Goal: Task Accomplishment & Management: Use online tool/utility

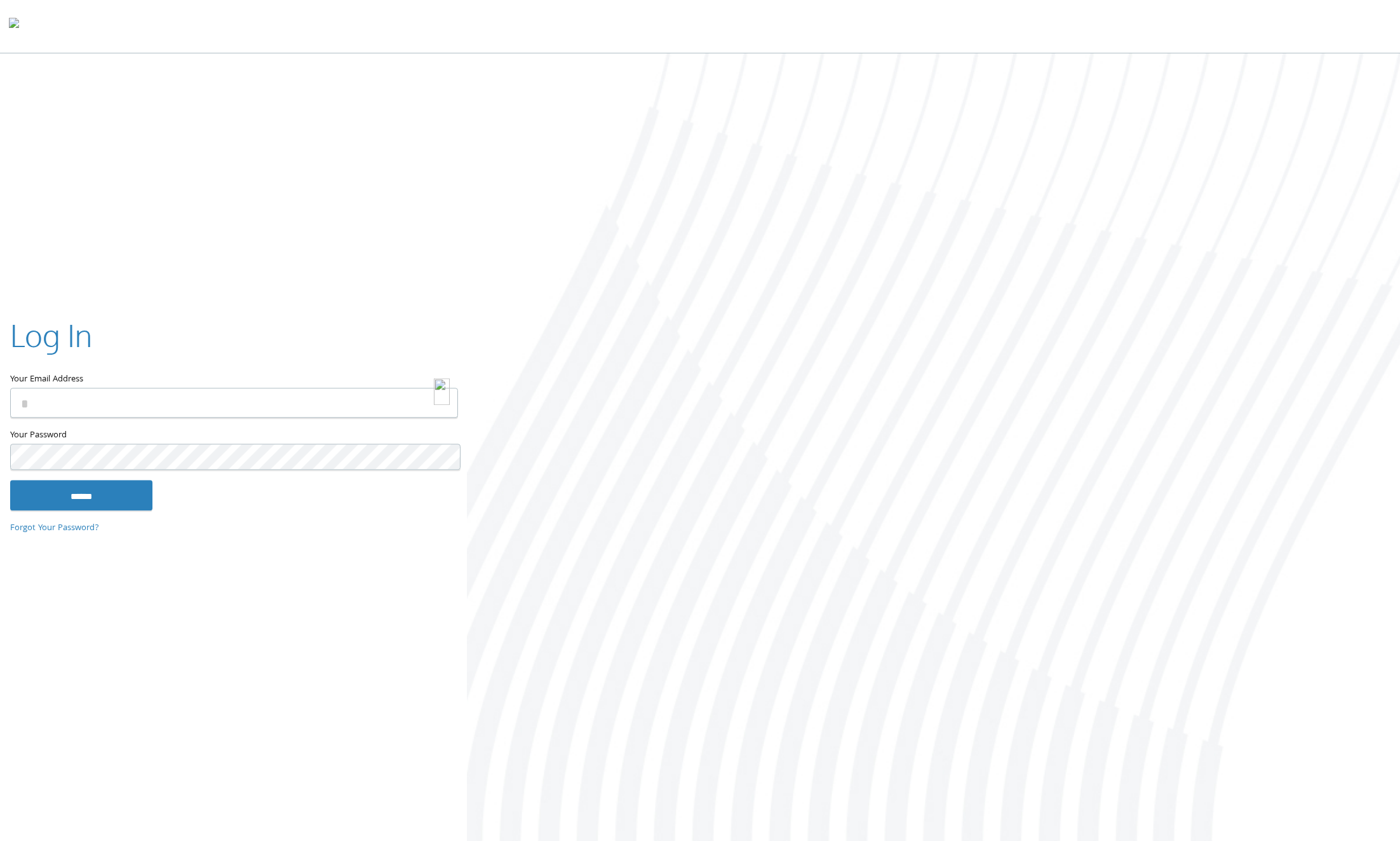
click at [438, 403] on img at bounding box center [441, 391] width 16 height 26
type input "**********"
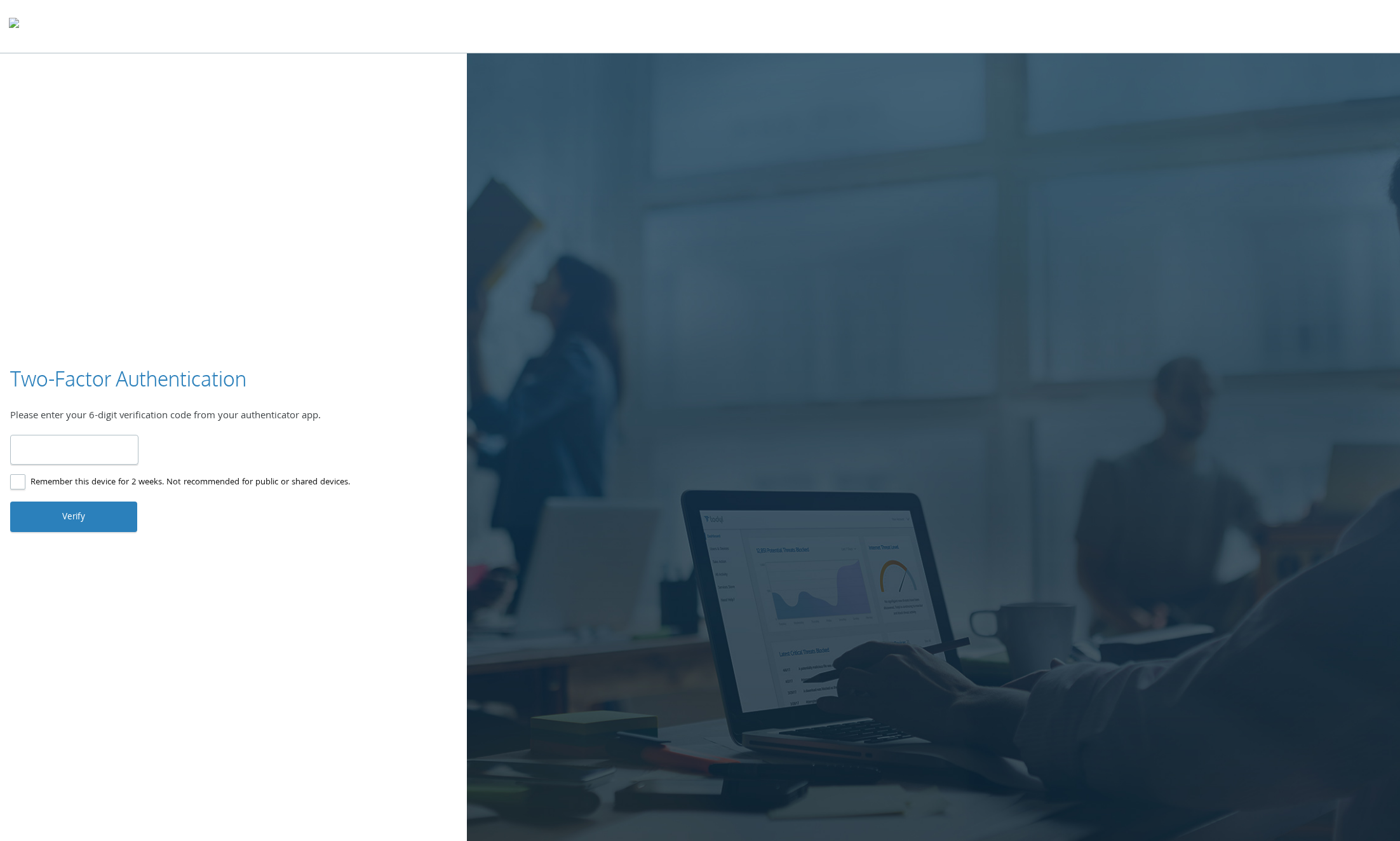
click at [103, 449] on input "number" at bounding box center [74, 449] width 129 height 30
type input "******"
